Goal: Find specific page/section: Find specific page/section

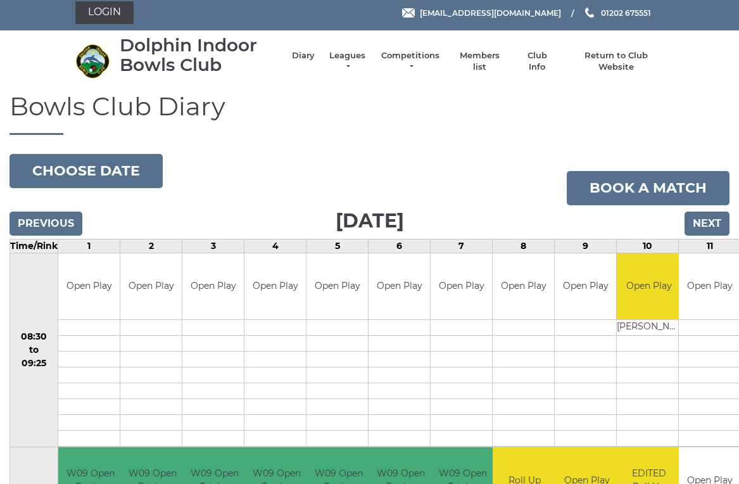
scroll to position [5, 0]
click at [485, 65] on link "Members list" at bounding box center [479, 61] width 53 height 23
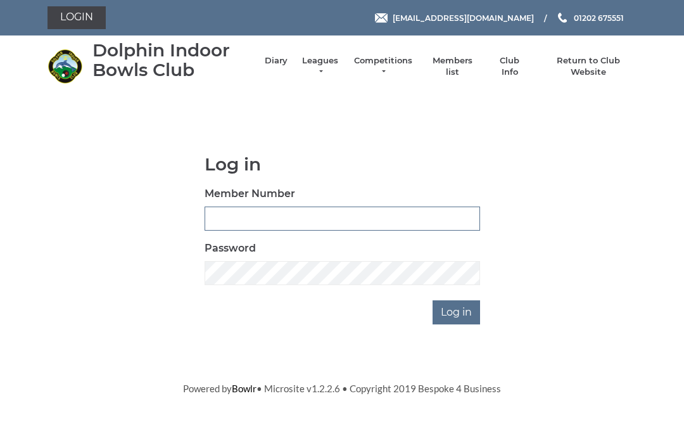
click at [226, 213] on input "Member Number" at bounding box center [343, 218] width 276 height 24
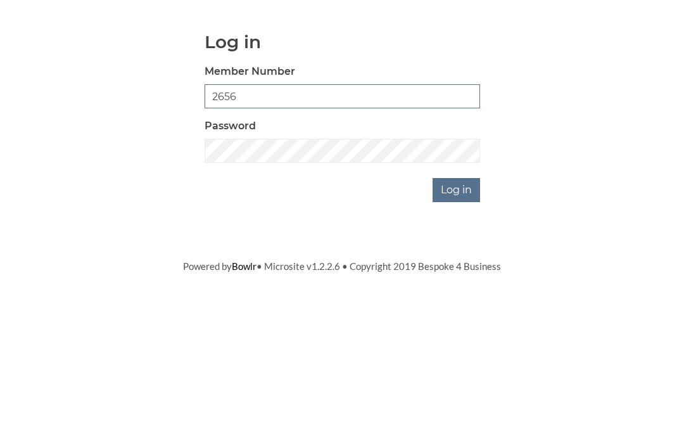
type input "2656"
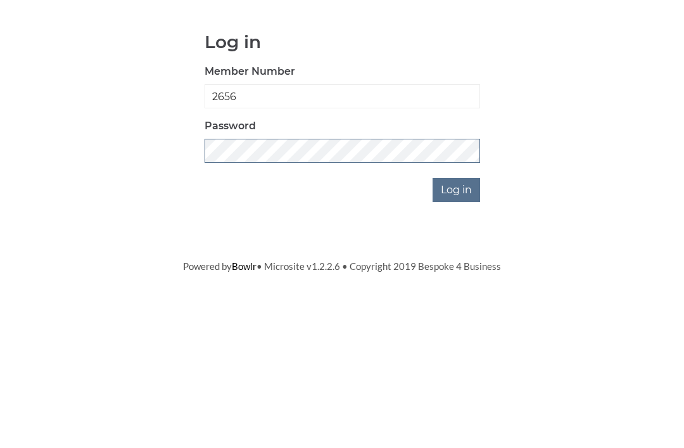
click at [457, 300] on input "Log in" at bounding box center [457, 312] width 48 height 24
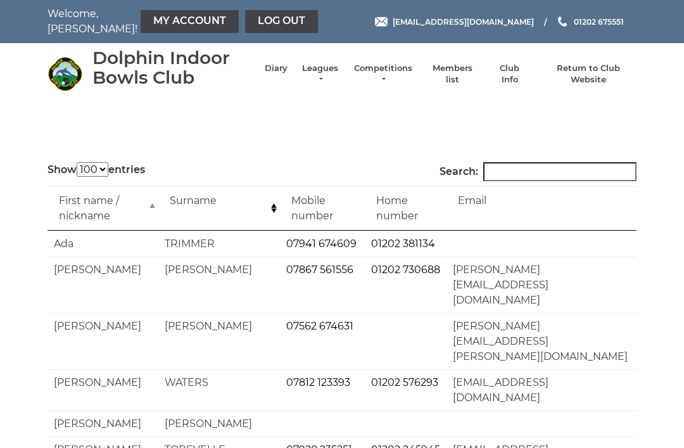
select select "100"
click at [519, 173] on input "Search:" at bounding box center [559, 171] width 153 height 19
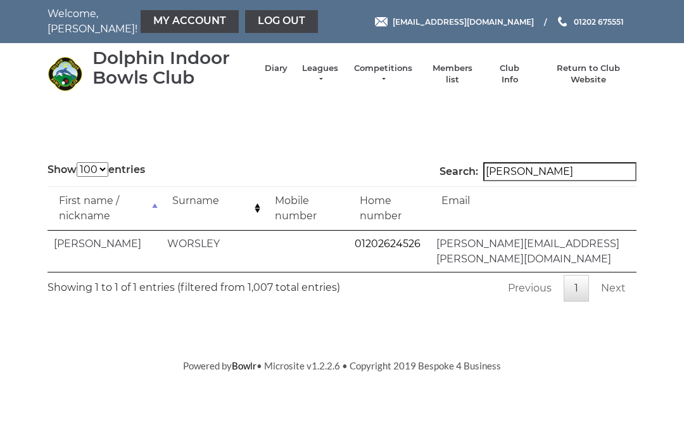
type input "Lionel"
click at [245, 24] on link "Log out" at bounding box center [281, 21] width 73 height 23
